Goal: Task Accomplishment & Management: Use online tool/utility

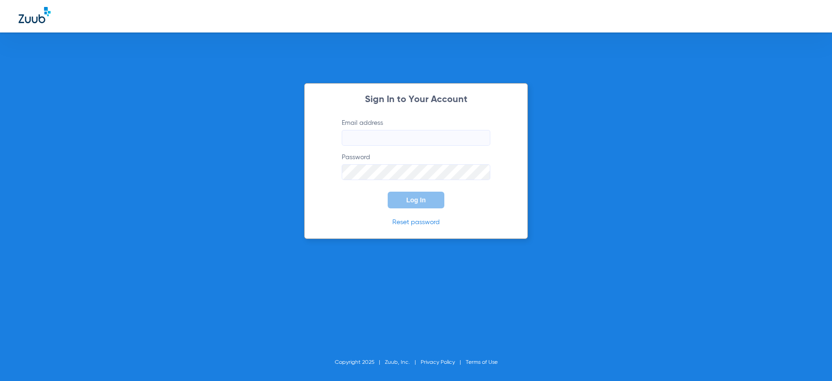
type input "[EMAIL_ADDRESS][DOMAIN_NAME]"
click at [410, 198] on span "Log In" at bounding box center [416, 199] width 20 height 7
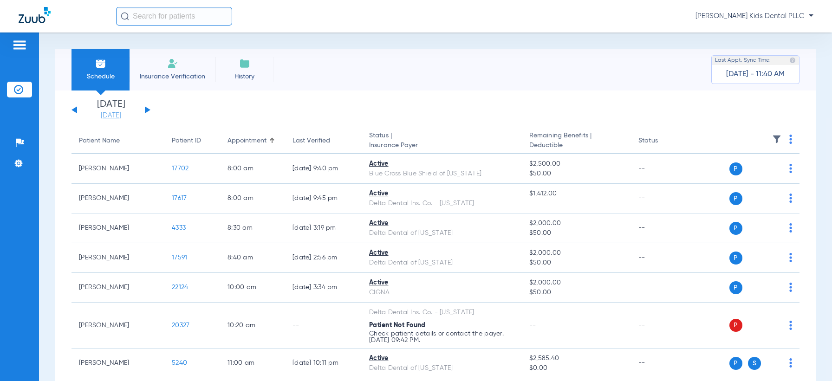
click at [118, 117] on link "[DATE]" at bounding box center [111, 115] width 56 height 9
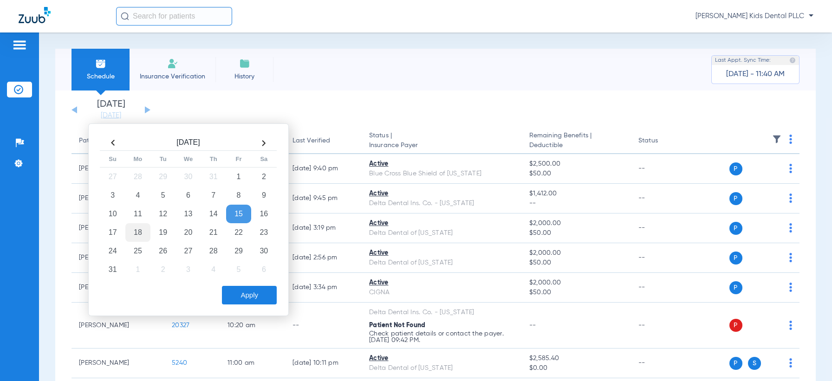
click at [143, 232] on td "18" at bounding box center [137, 232] width 25 height 19
click at [278, 287] on div "Aug 2025 Su Mo Tu We Th Fr Sa 27 28 29 30 31 1 2 3 4 5 6 7 8 9 10 11 12 13 14 1…" at bounding box center [188, 220] width 201 height 193
click at [265, 286] on button "Apply" at bounding box center [249, 295] width 55 height 19
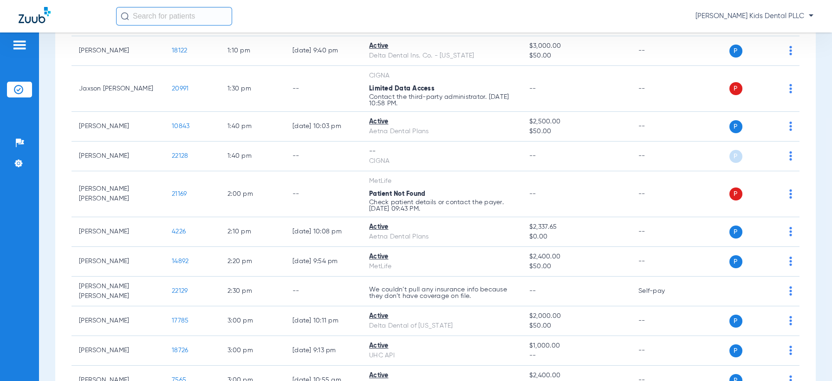
scroll to position [813, 0]
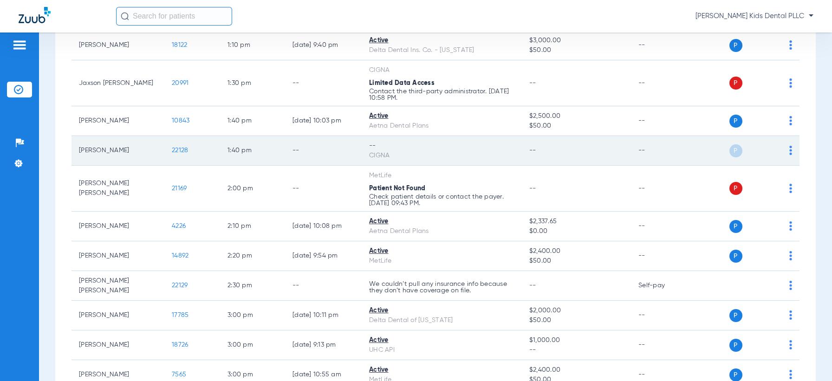
click at [790, 148] on img at bounding box center [791, 150] width 3 height 9
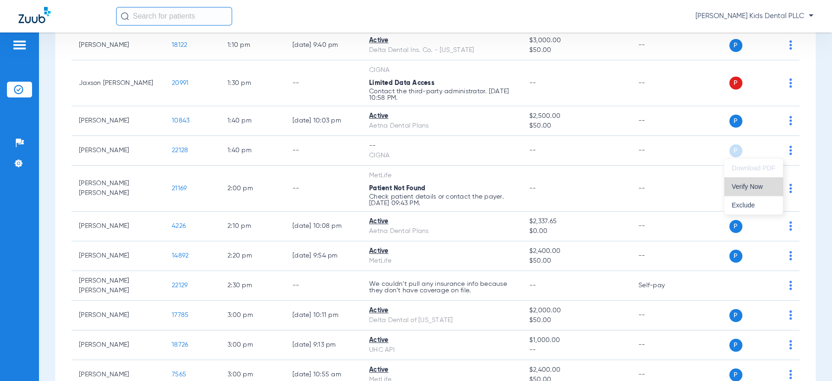
click at [749, 188] on span "Verify Now" at bounding box center [754, 186] width 44 height 7
